Goal: Transaction & Acquisition: Book appointment/travel/reservation

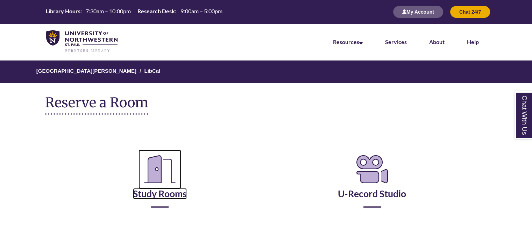
click at [156, 187] on icon "Reserve a Room" at bounding box center [160, 169] width 43 height 39
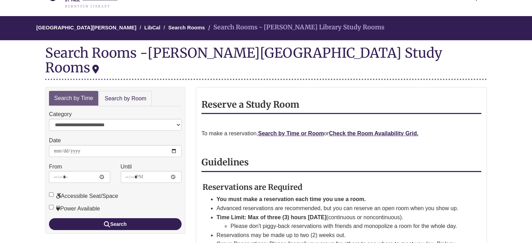
scroll to position [45, 0]
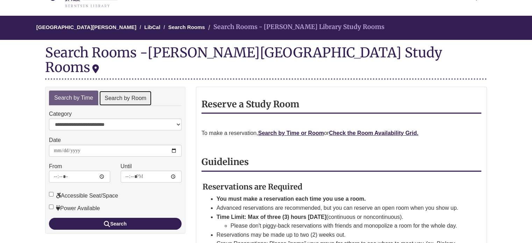
click at [123, 91] on link "Search by Room" at bounding box center [125, 99] width 53 height 16
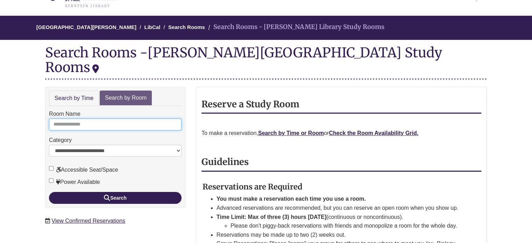
click at [110, 119] on input "Room Name" at bounding box center [115, 125] width 133 height 12
type input "*"
click at [49, 192] on button "Search" at bounding box center [115, 198] width 133 height 12
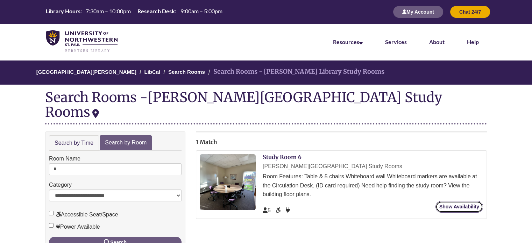
click at [468, 201] on link "Show Availability" at bounding box center [460, 207] width 48 height 12
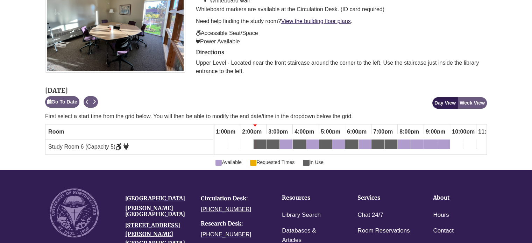
scroll to position [163, 0]
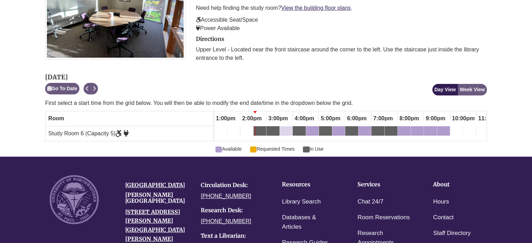
click at [282, 132] on div "3:30pm Monday, September 22, 2025 - Study Room 6 - Available" at bounding box center [282, 132] width 3 height 8
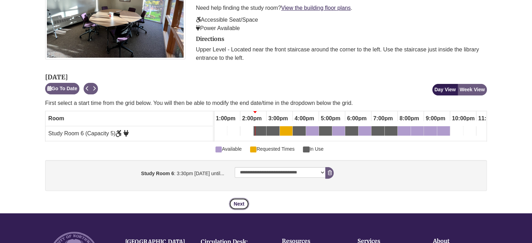
click at [242, 204] on button "Next" at bounding box center [239, 204] width 20 height 12
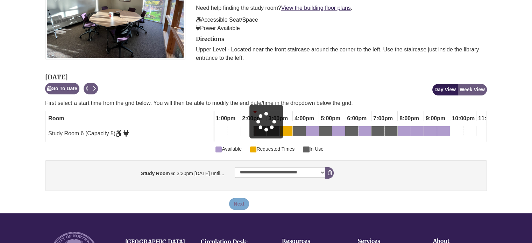
scroll to position [0, 0]
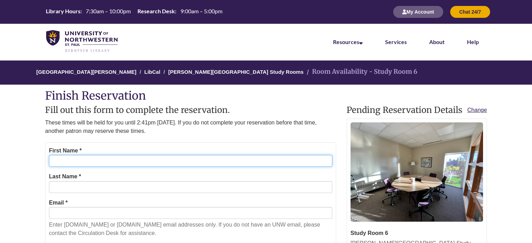
click at [204, 161] on input "First Name *" at bounding box center [190, 161] width 283 height 12
type input "*"
click at [204, 161] on input "**********" at bounding box center [190, 161] width 283 height 12
type input "*****"
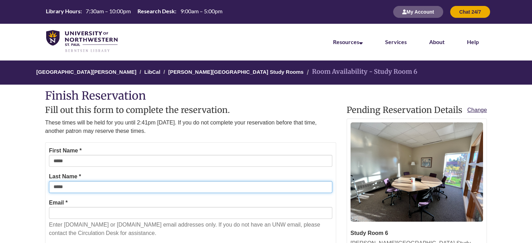
type input "*****"
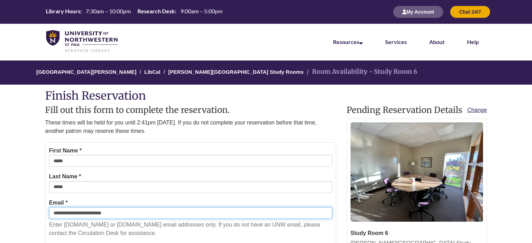
type input "**********"
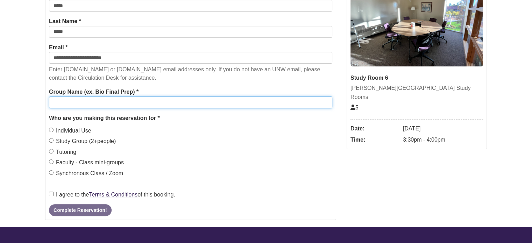
scroll to position [161, 0]
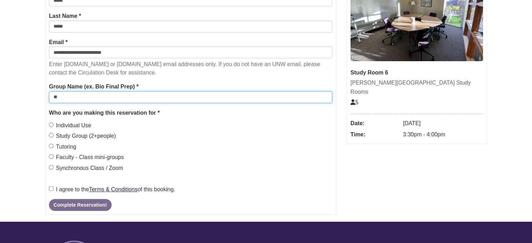
type input "*"
type input "**********"
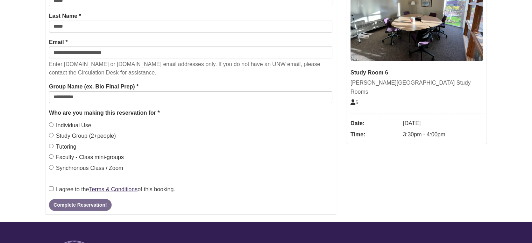
click at [77, 123] on label "Individual Use" at bounding box center [70, 125] width 42 height 9
click at [72, 187] on label "I agree to the Terms & Conditions of this booking." at bounding box center [112, 189] width 126 height 9
click at [79, 210] on button "Complete Reservation!" at bounding box center [80, 205] width 62 height 12
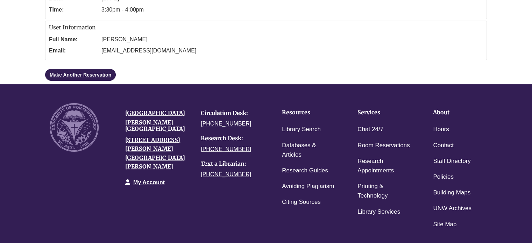
scroll to position [0, 0]
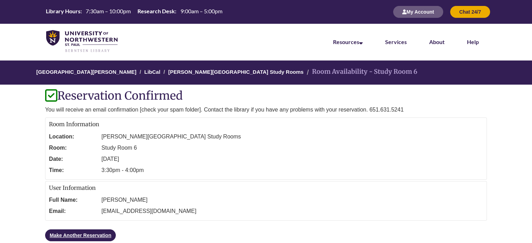
click at [305, 74] on li "Room Availability - Study Room 6" at bounding box center [361, 72] width 112 height 10
click at [67, 235] on link "Make Another Reservation" at bounding box center [80, 235] width 71 height 12
